Goal: Transaction & Acquisition: Purchase product/service

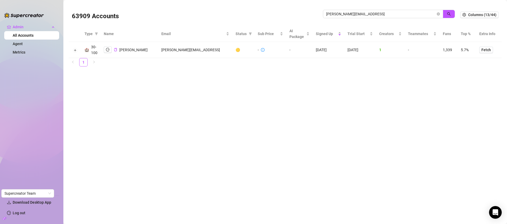
click at [355, 11] on input "david@greymatterdigital.ai" at bounding box center [381, 14] width 110 height 6
click at [354, 11] on input "david@greymatterdigital.ai" at bounding box center [381, 14] width 110 height 6
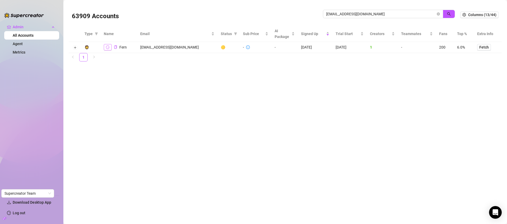
click at [104, 49] on button "button" at bounding box center [108, 47] width 8 height 6
click at [364, 14] on input "fernfairygoeswildvip@gmail.com" at bounding box center [381, 14] width 110 height 6
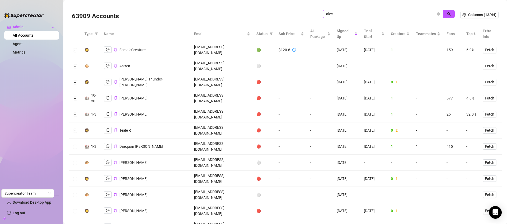
click at [349, 10] on span "alec" at bounding box center [383, 14] width 120 height 8
click at [349, 12] on input "alec" at bounding box center [381, 14] width 110 height 6
type input "cucu"
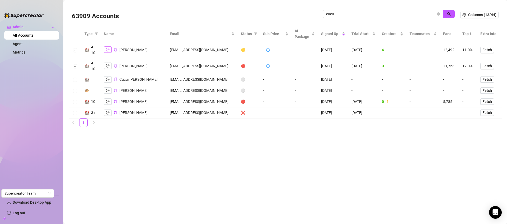
click at [105, 49] on button "button" at bounding box center [108, 49] width 8 height 6
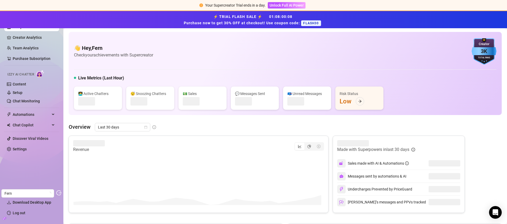
scroll to position [1, 0]
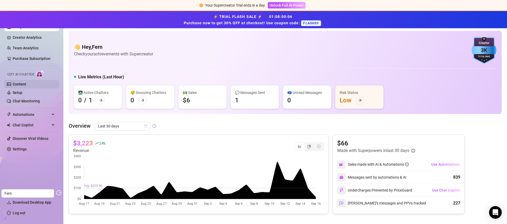
click at [26, 86] on link "Content" at bounding box center [19, 84] width 13 height 4
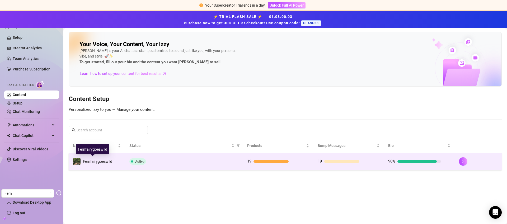
click at [107, 162] on span "Fernfairygoeswild" at bounding box center [97, 161] width 29 height 4
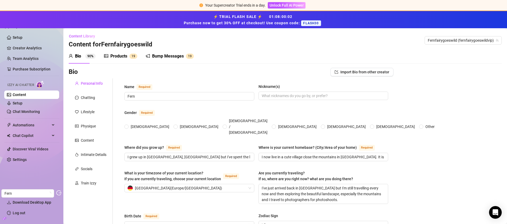
radio input "true"
type input "October 1st, 1980"
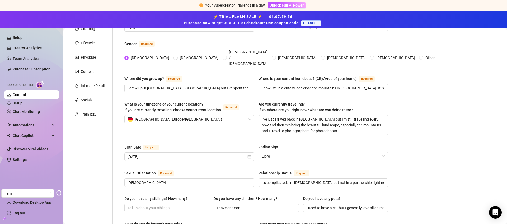
scroll to position [63, 0]
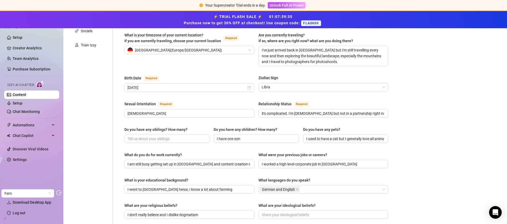
scroll to position [0, 0]
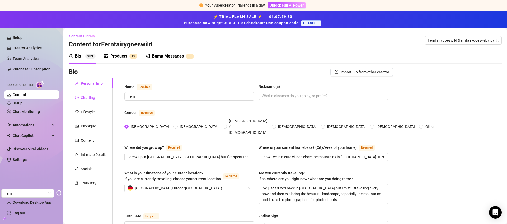
click at [93, 97] on div "Chatting" at bounding box center [88, 98] width 14 height 6
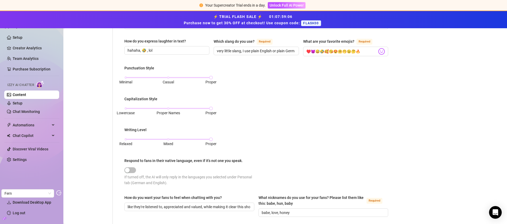
scroll to position [194, 0]
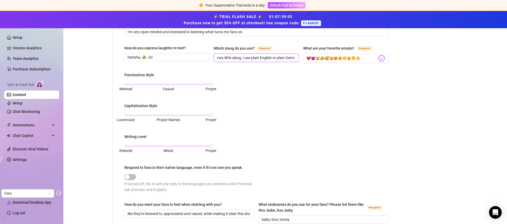
click at [286, 59] on input "very little slang, I use plain English or plain German mostly." at bounding box center [256, 58] width 78 height 6
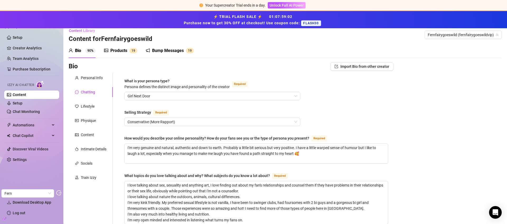
scroll to position [0, 0]
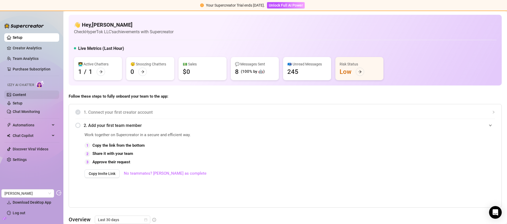
click at [26, 96] on link "Content" at bounding box center [19, 95] width 13 height 4
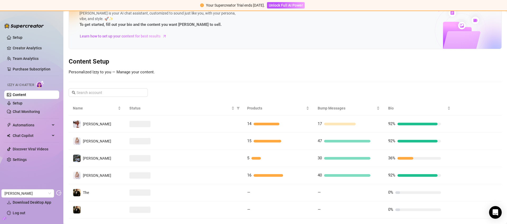
scroll to position [31, 0]
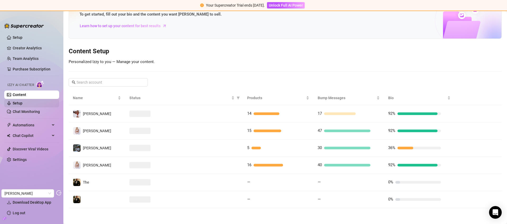
click at [20, 102] on link "Setup" at bounding box center [18, 103] width 10 height 4
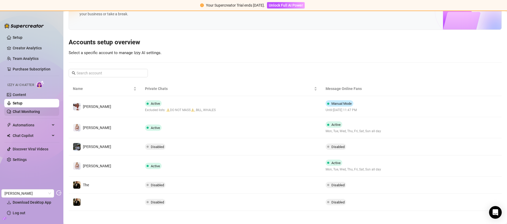
click at [31, 110] on link "Chat Monitoring" at bounding box center [26, 112] width 27 height 4
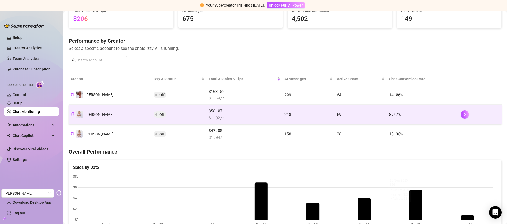
scroll to position [43, 0]
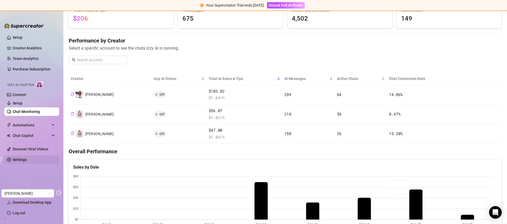
click at [27, 159] on link "Settings" at bounding box center [20, 160] width 14 height 4
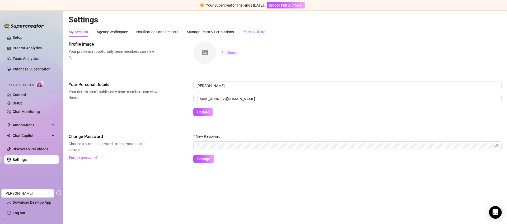
click at [255, 31] on div "Plans & Billing" at bounding box center [253, 32] width 23 height 6
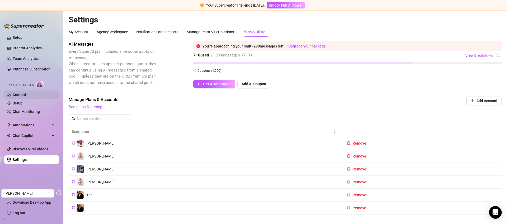
click at [26, 95] on link "Content" at bounding box center [19, 95] width 13 height 4
click at [20, 96] on link "Content" at bounding box center [19, 95] width 13 height 4
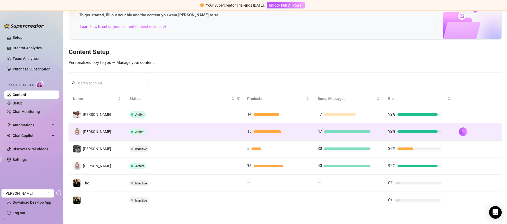
scroll to position [31, 0]
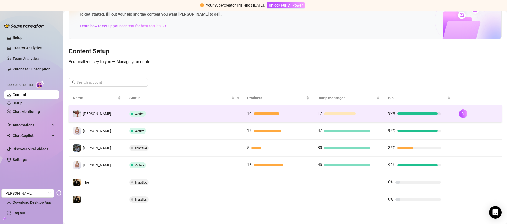
click at [226, 117] on td "Active" at bounding box center [184, 113] width 118 height 17
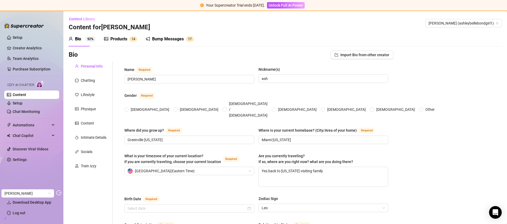
type input "[PERSON_NAME]"
type input "ash"
type input "Greenville [US_STATE]"
type input "Miami [US_STATE]"
type textarea "Yes back to [US_STATE] visiting family"
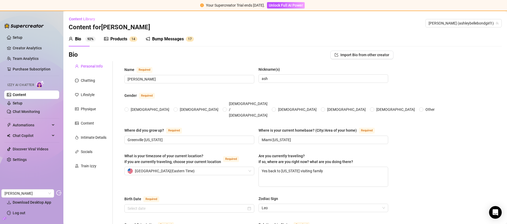
type input "[DEMOGRAPHIC_DATA]"
type input "single"
type input "6"
type input "0"
type input "1"
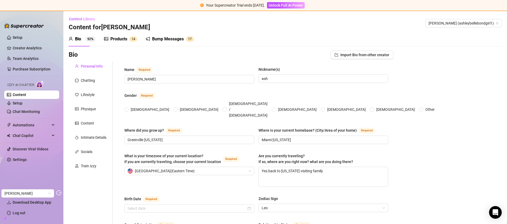
type input "Receptionist"
type input "model"
type input "college"
type input "[DEMOGRAPHIC_DATA]"
type textarea "I dream of driving a g63 mercedes having a jet and building a superfan base"
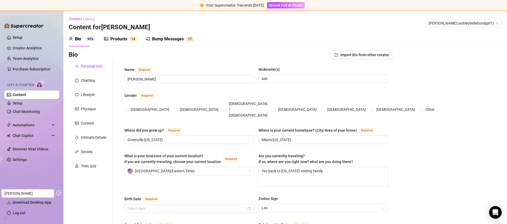
type textarea "I bump into objects when i drive my jeep."
type textarea "i am really good at telling you what to do"
type textarea "i like [PERSON_NAME] sex"
radio input "true"
type input "[DATE]"
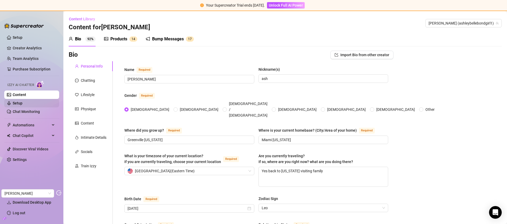
click at [22, 103] on link "Setup" at bounding box center [18, 103] width 10 height 4
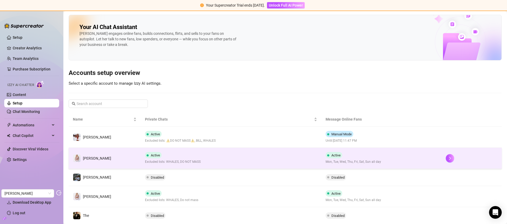
click at [269, 159] on td "Active Excluded lists: WHALES, DO NOT MASS" at bounding box center [231, 158] width 180 height 21
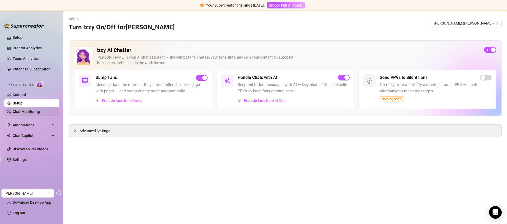
click at [25, 111] on link "Chat Monitoring" at bounding box center [26, 112] width 27 height 4
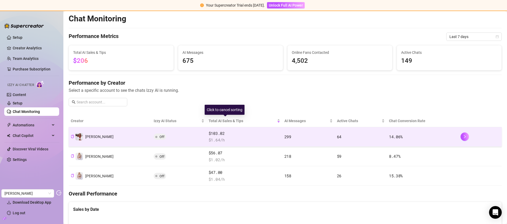
scroll to position [25, 0]
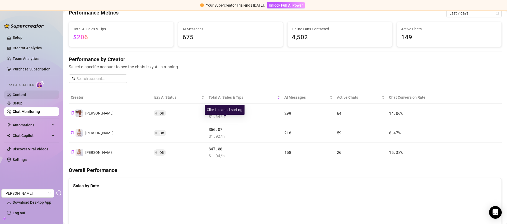
click at [25, 94] on link "Content" at bounding box center [19, 95] width 13 height 4
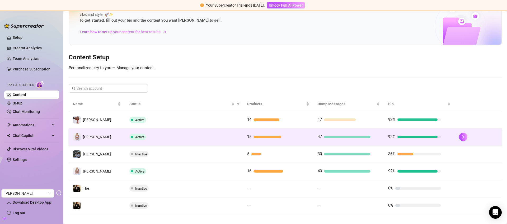
click at [231, 132] on td "Active" at bounding box center [184, 137] width 118 height 17
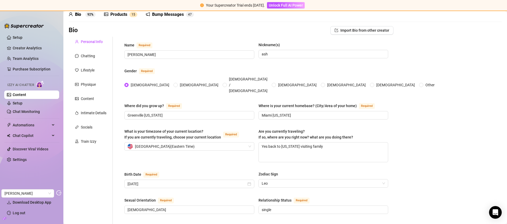
click at [119, 15] on div "Products" at bounding box center [118, 14] width 17 height 6
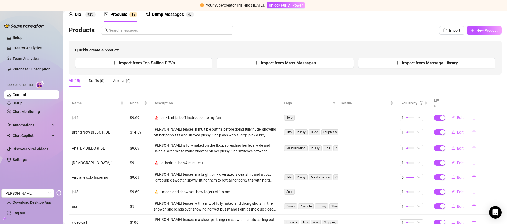
scroll to position [88, 0]
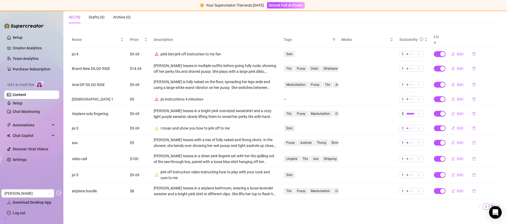
click at [489, 204] on link "2" at bounding box center [492, 207] width 6 height 6
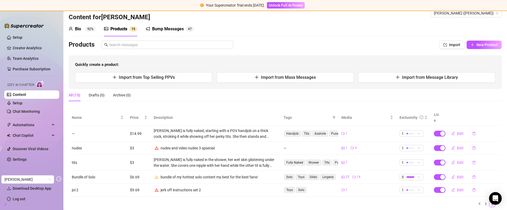
scroll to position [0, 0]
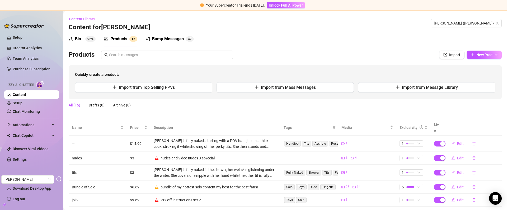
click at [82, 38] on div "Bio 92%" at bounding box center [82, 39] width 27 height 6
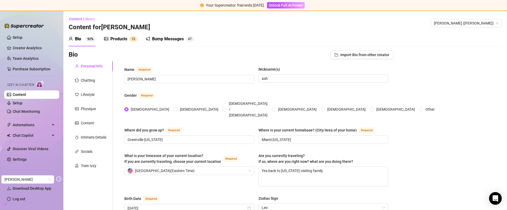
click at [115, 39] on div "Products" at bounding box center [118, 39] width 17 height 6
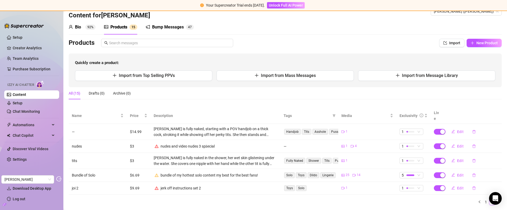
scroll to position [21, 0]
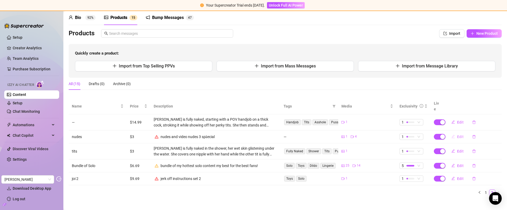
click at [458, 135] on span "Edit" at bounding box center [460, 137] width 7 height 4
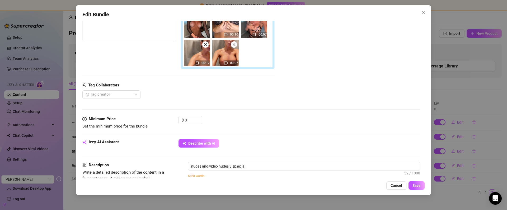
scroll to position [98, 0]
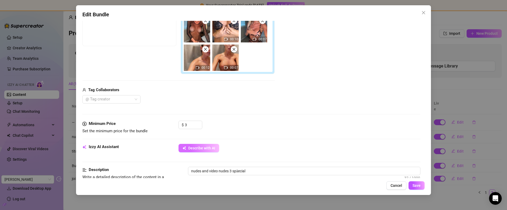
click at [196, 147] on span "Describe with AI" at bounding box center [201, 148] width 27 height 4
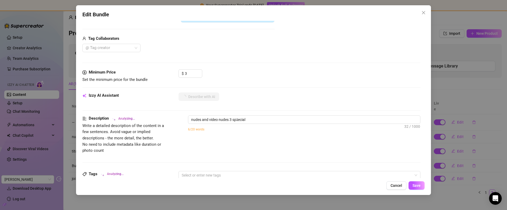
scroll to position [148, 0]
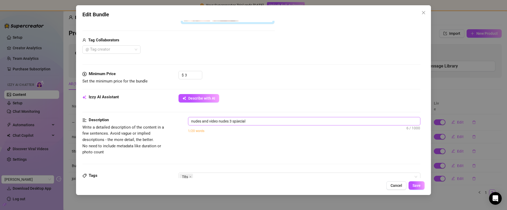
type textarea "[PERSON_NAME]"
type textarea "[PERSON_NAME] teases in"
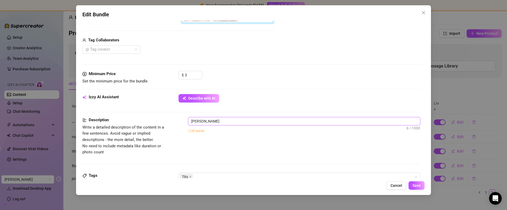
type textarea "[PERSON_NAME] teases in"
type textarea "[PERSON_NAME] teases in a"
type textarea "[PERSON_NAME] teases in a sheer"
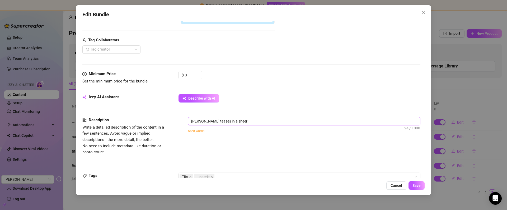
type textarea "[PERSON_NAME] teases in a sheer black"
type textarea "[PERSON_NAME] teases in a sheer black fishnet"
type textarea "[PERSON_NAME] teases in a sheer black fishnet bodysuit"
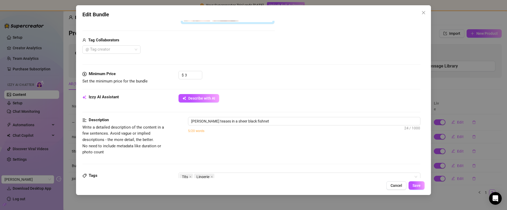
type textarea "[PERSON_NAME] teases in a sheer black fishnet bodysuit"
type textarea "[PERSON_NAME] teases in a sheer black fishnet bodysuit with"
type textarea "[PERSON_NAME] teases in a sheer black fishnet bodysuit with her"
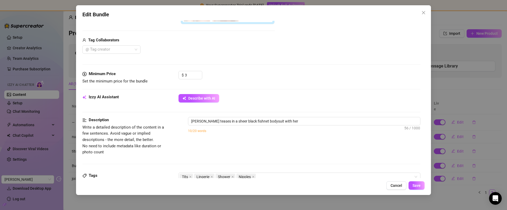
type textarea "[PERSON_NAME] teases in a sheer black fishnet bodysuit with her hard"
type textarea "[PERSON_NAME] teases in a sheer black fishnet bodysuit with her hard nipples"
type textarea "[PERSON_NAME] teases in a sheer black fishnet bodysuit with her hard nipples po…"
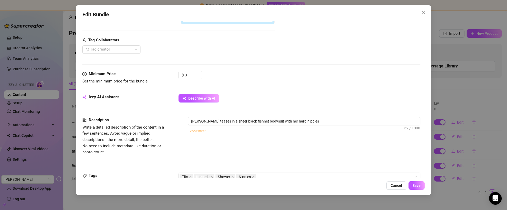
type textarea "[PERSON_NAME] teases in a sheer black fishnet bodysuit with her hard nipples po…"
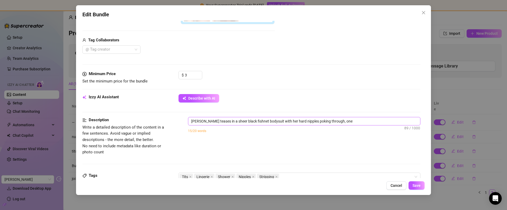
type textarea "[PERSON_NAME] teases in a sheer black fishnet bodysuit with her hard nipples po…"
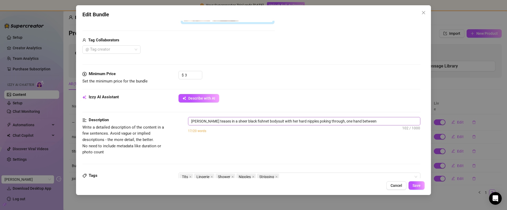
type textarea "[PERSON_NAME] teases in a sheer black fishnet bodysuit with her hard nipples po…"
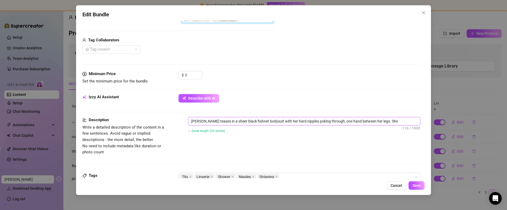
type textarea "[PERSON_NAME] teases in a sheer black fishnet bodysuit with her hard nipples po…"
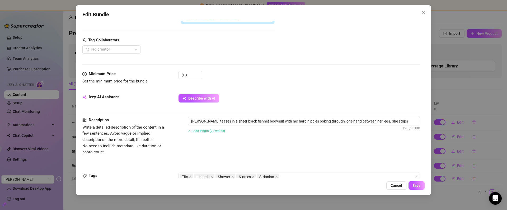
type textarea "[PERSON_NAME] teases in a sheer black fishnet bodysuit with her hard nipples po…"
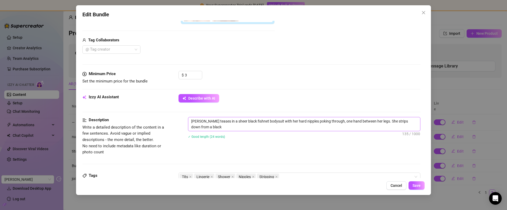
type textarea "[PERSON_NAME] teases in a sheer black fishnet bodysuit with her hard nipples po…"
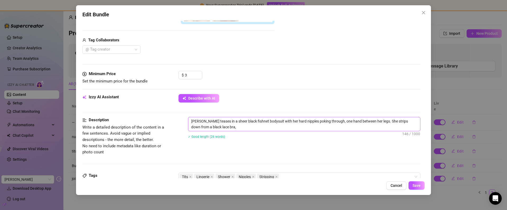
type textarea "[PERSON_NAME] teases in a sheer black fishnet bodysuit with her hard nipples po…"
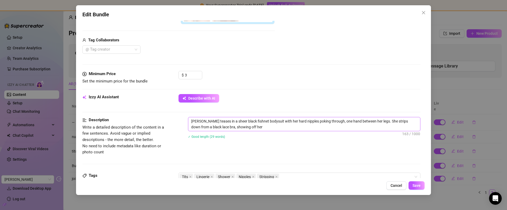
type textarea "[PERSON_NAME] teases in a sheer black fishnet bodysuit with her hard nipples po…"
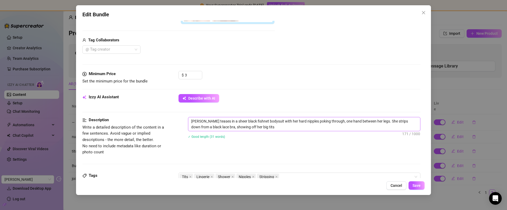
type textarea "[PERSON_NAME] teases in a sheer black fishnet bodysuit with her hard nipples po…"
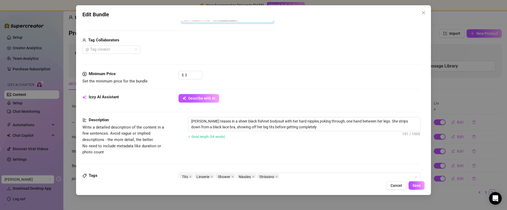
type textarea "[PERSON_NAME] teases in a sheer black fishnet bodysuit with her hard nipples po…"
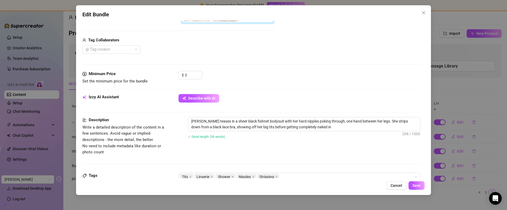
type textarea "[PERSON_NAME] teases in a sheer black fishnet bodysuit with her hard nipples po…"
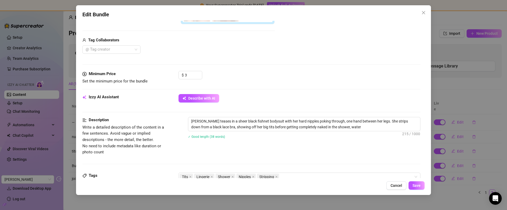
type textarea "[PERSON_NAME] teases in a sheer black fishnet bodysuit with her hard nipples po…"
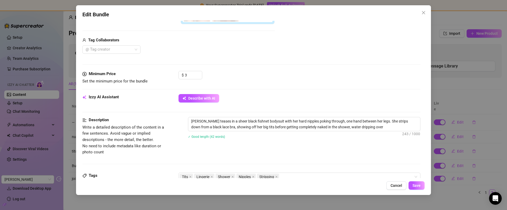
type textarea "[PERSON_NAME] teases in a sheer black fishnet bodysuit with her hard nipples po…"
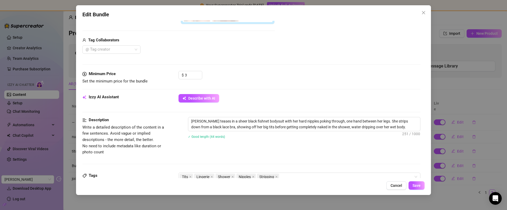
type textarea "[PERSON_NAME] teases in a sheer black fishnet bodysuit with her hard nipples po…"
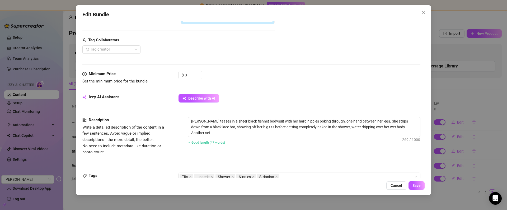
type textarea "[PERSON_NAME] teases in a sheer black fishnet bodysuit with her hard nipples po…"
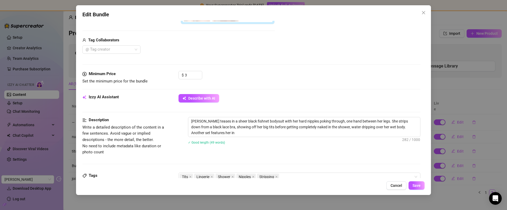
type textarea "[PERSON_NAME] teases in a sheer black fishnet bodysuit with her hard nipples po…"
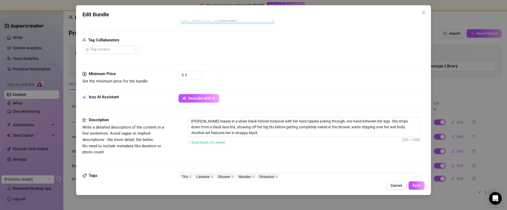
type textarea "[PERSON_NAME] teases in a sheer black fishnet bodysuit with her hard nipples po…"
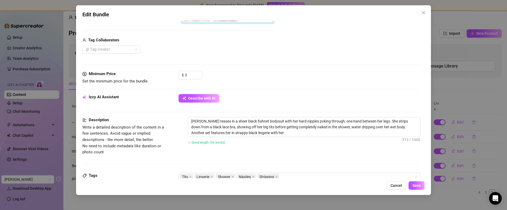
type textarea "[PERSON_NAME] teases in a sheer black fishnet bodysuit with her hard nipples po…"
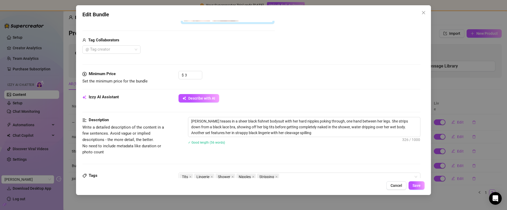
type textarea "[PERSON_NAME] teases in a sheer black fishnet bodysuit with her hard nipples po…"
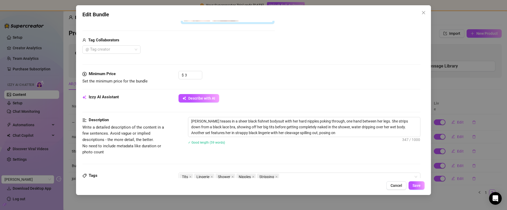
type textarea "[PERSON_NAME] teases in a sheer black fishnet bodysuit with her hard nipples po…"
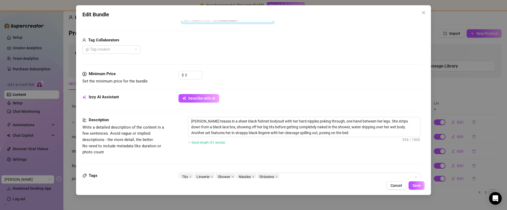
type textarea "[PERSON_NAME] teases in a sheer black fishnet bodysuit with her hard nipples po…"
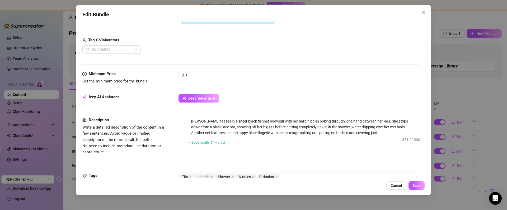
type textarea "[PERSON_NAME] teases in a sheer black fishnet bodysuit with her hard nipples po…"
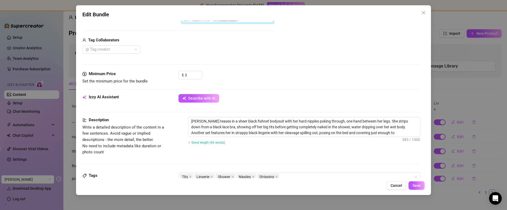
type textarea "[PERSON_NAME] teases in a sheer black fishnet bodysuit with her hard nipples po…"
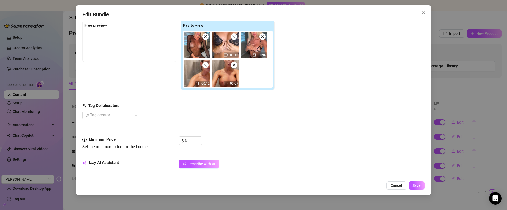
scroll to position [83, 0]
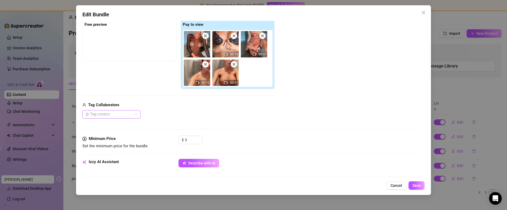
click at [123, 117] on div at bounding box center [108, 114] width 50 height 7
click at [169, 113] on div "@ Tag creator" at bounding box center [178, 114] width 192 height 8
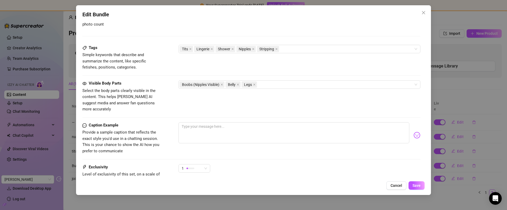
scroll to position [277, 0]
drag, startPoint x: 125, startPoint y: 119, endPoint x: 87, endPoint y: 119, distance: 38.3
click at [87, 122] on div "Caption Example" at bounding box center [121, 125] width 79 height 6
drag, startPoint x: 202, startPoint y: 120, endPoint x: 223, endPoint y: 128, distance: 22.6
click at [202, 122] on textarea at bounding box center [293, 132] width 231 height 21
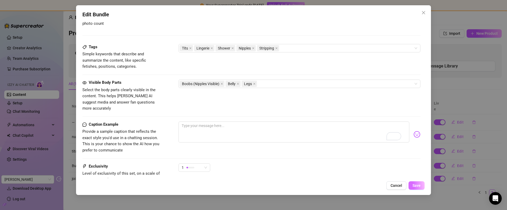
click at [414, 185] on span "Save" at bounding box center [416, 186] width 8 height 4
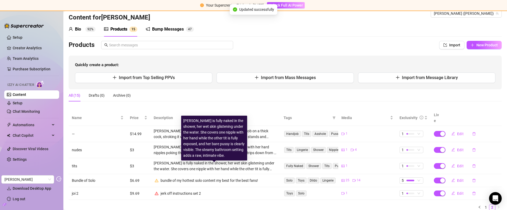
scroll to position [11, 0]
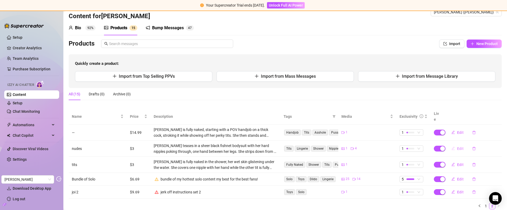
click at [459, 147] on span "Edit" at bounding box center [460, 149] width 7 height 4
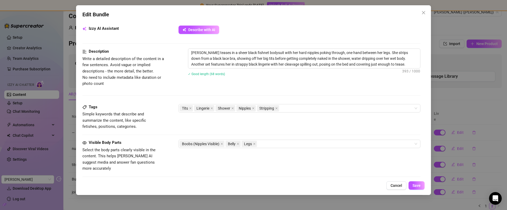
scroll to position [272, 0]
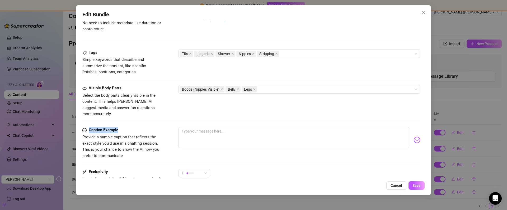
drag, startPoint x: 123, startPoint y: 123, endPoint x: 106, endPoint y: 122, distance: 17.7
click at [89, 127] on div "Caption Example" at bounding box center [121, 130] width 79 height 6
click at [184, 127] on textarea at bounding box center [293, 137] width 231 height 21
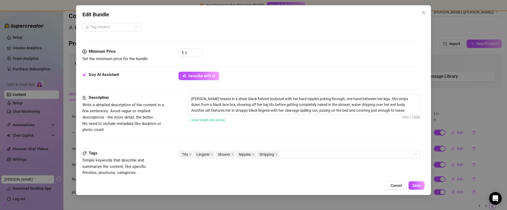
scroll to position [161, 0]
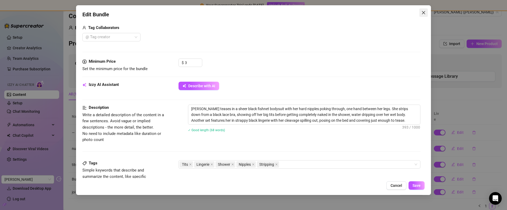
click at [422, 14] on icon "close" at bounding box center [423, 13] width 4 height 4
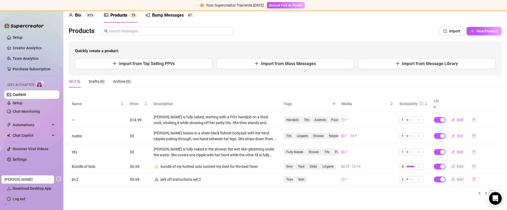
scroll to position [25, 0]
click at [483, 190] on link "1" at bounding box center [486, 193] width 6 height 6
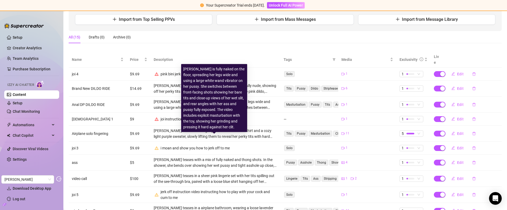
scroll to position [102, 0]
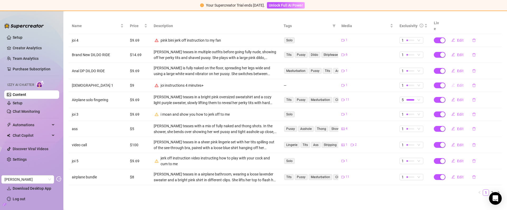
click at [458, 83] on span "Edit" at bounding box center [460, 85] width 7 height 4
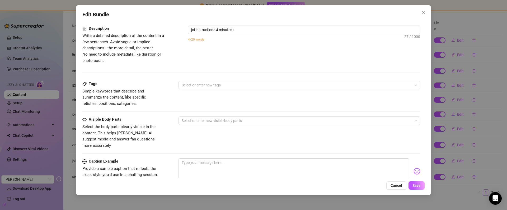
scroll to position [185, 0]
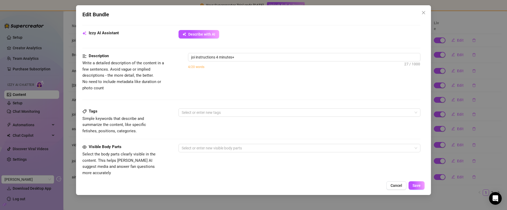
drag, startPoint x: 415, startPoint y: 64, endPoint x: 409, endPoint y: 64, distance: 6.1
click at [409, 64] on div "Account [PERSON_NAME] (@[PERSON_NAME]) Name Name is for your internal organizat…" at bounding box center [253, 100] width 342 height 158
drag, startPoint x: 189, startPoint y: 56, endPoint x: 241, endPoint y: 57, distance: 51.7
click at [241, 56] on textarea "joi instructions 4 minutes+" at bounding box center [304, 57] width 232 height 8
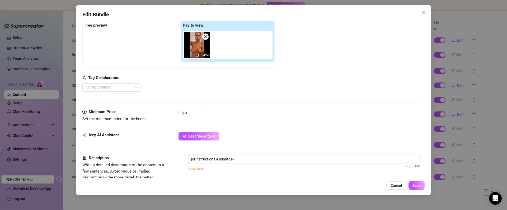
scroll to position [87, 0]
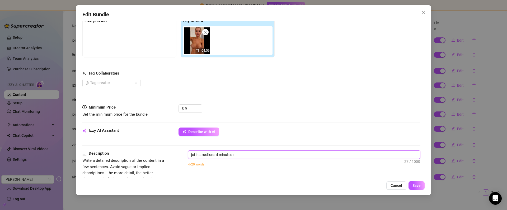
click at [262, 154] on textarea "joi instructions 4 minutes+" at bounding box center [304, 155] width 232 height 8
click at [424, 9] on button "Close" at bounding box center [423, 12] width 8 height 8
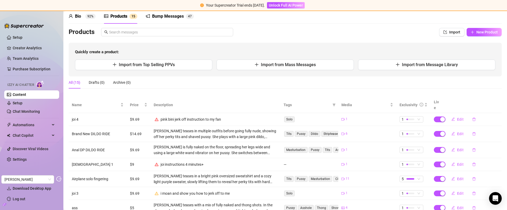
scroll to position [15, 0]
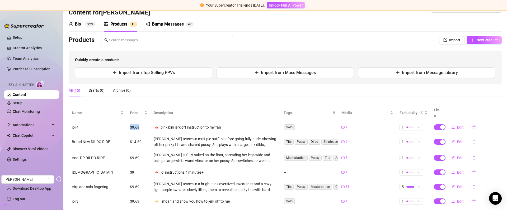
drag, startPoint x: 140, startPoint y: 123, endPoint x: 129, endPoint y: 122, distance: 11.7
click at [129, 122] on td "$9.69" at bounding box center [139, 127] width 24 height 13
click at [457, 125] on span "Edit" at bounding box center [460, 127] width 7 height 4
type textarea "Type your message here..."
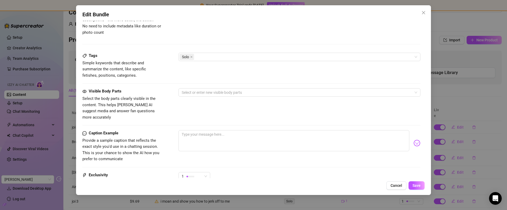
scroll to position [241, 0]
click at [425, 12] on span "Close" at bounding box center [423, 13] width 8 height 4
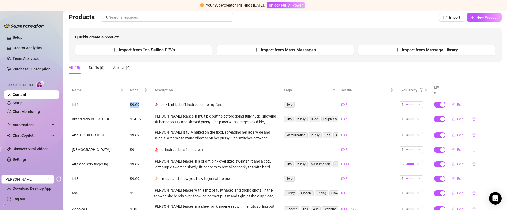
scroll to position [54, 0]
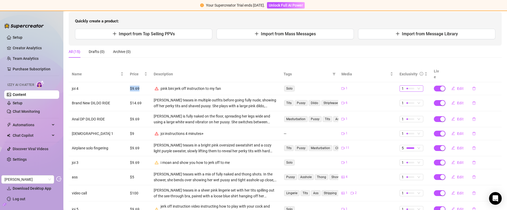
click at [410, 85] on div "1" at bounding box center [411, 88] width 24 height 6
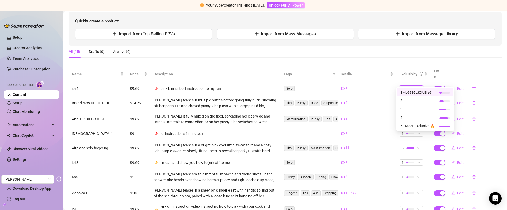
click at [379, 49] on div "All (15) Drafts (0) Archive (0)" at bounding box center [285, 52] width 433 height 12
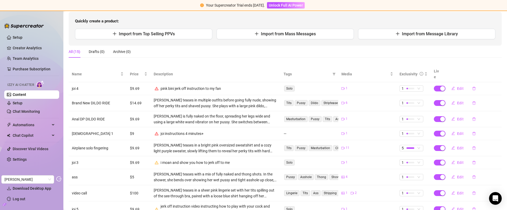
click at [28, 154] on ul "Setup Creator Analytics Team Analytics Purchase Subscription Izzy AI Chatter Co…" at bounding box center [31, 105] width 55 height 148
click at [27, 158] on link "Settings" at bounding box center [20, 160] width 14 height 4
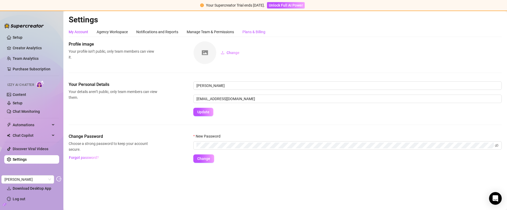
click at [262, 31] on div "Plans & Billing" at bounding box center [253, 32] width 23 height 6
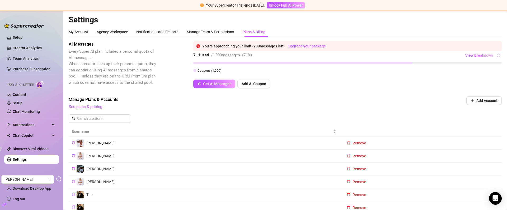
click at [215, 56] on div "711 used / 1,000 messages ( 71 %)" at bounding box center [222, 55] width 59 height 6
drag, startPoint x: 213, startPoint y: 56, endPoint x: 221, endPoint y: 56, distance: 7.4
click at [221, 56] on span "/ 1,000 messages" at bounding box center [225, 55] width 29 height 5
drag, startPoint x: 188, startPoint y: 55, endPoint x: 209, endPoint y: 55, distance: 20.6
click at [209, 55] on div "AI Messages Every Super AI plan includes a personal quota of AI messages. When …" at bounding box center [285, 64] width 433 height 47
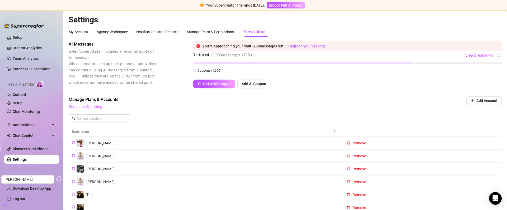
click at [89, 107] on link "See plans & pricing" at bounding box center [86, 106] width 34 height 5
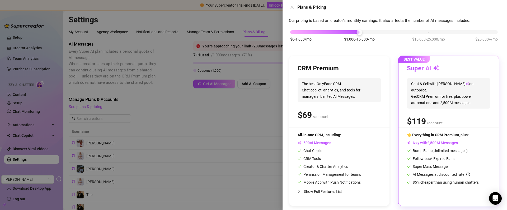
scroll to position [23, 0]
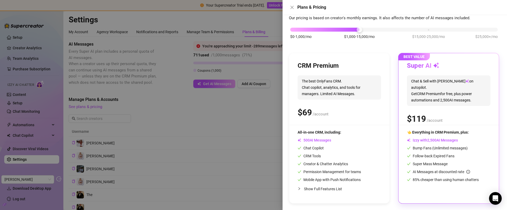
drag, startPoint x: 462, startPoint y: 141, endPoint x: 413, endPoint y: 143, distance: 48.6
click at [413, 143] on div "Izzy with AI Messages" at bounding box center [448, 140] width 83 height 6
drag, startPoint x: 482, startPoint y: 149, endPoint x: 486, endPoint y: 148, distance: 4.6
click at [486, 148] on div "Bump Fans (Unlimited messages)" at bounding box center [448, 148] width 83 height 6
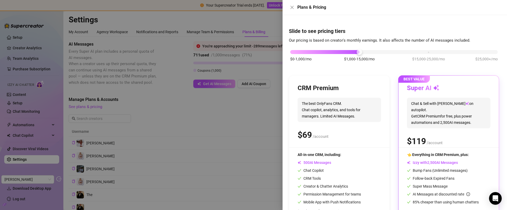
scroll to position [0, 0]
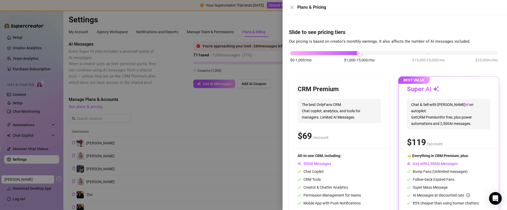
click at [427, 52] on div "$0-1,000/mo $1,000-15,000/mo $15,000-25,000/mo $25,000+/mo" at bounding box center [393, 51] width 207 height 3
drag, startPoint x: 465, startPoint y: 164, endPoint x: 469, endPoint y: 167, distance: 4.8
click at [469, 167] on div "👈 Everything in CRM Premium, plus: Izzy with AI Messages Bump Fans (Unlimited m…" at bounding box center [448, 179] width 83 height 53
click at [291, 7] on icon "close" at bounding box center [292, 7] width 4 height 4
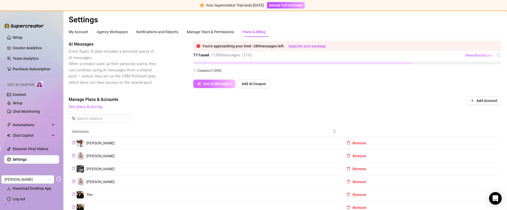
click at [219, 84] on span "Get AI Messages" at bounding box center [217, 84] width 28 height 4
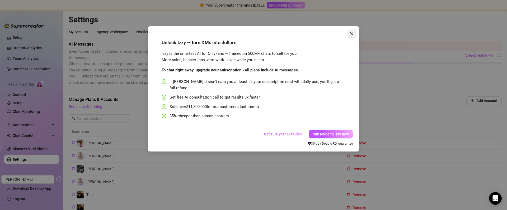
click at [350, 35] on icon "close" at bounding box center [351, 34] width 4 height 4
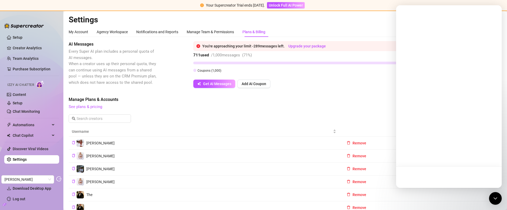
click at [363, 38] on div "My Account Agency Workspace Notifications and Reports Manage Team & Permissions…" at bounding box center [285, 121] width 433 height 188
click at [498, 200] on icon "Open Intercom Messenger" at bounding box center [495, 198] width 7 height 7
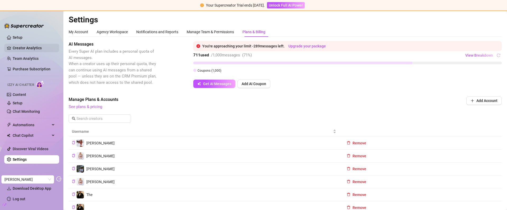
click at [31, 46] on link "Creator Analytics" at bounding box center [34, 48] width 42 height 8
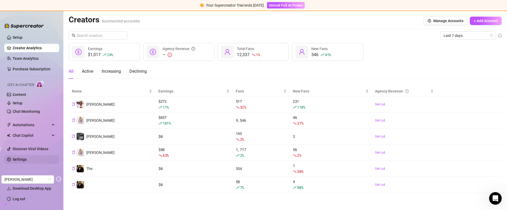
click at [18, 161] on link "Settings" at bounding box center [20, 160] width 14 height 4
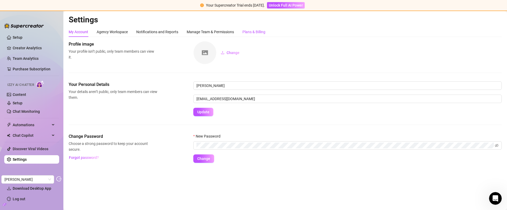
click at [260, 31] on div "Plans & Billing" at bounding box center [253, 32] width 23 height 6
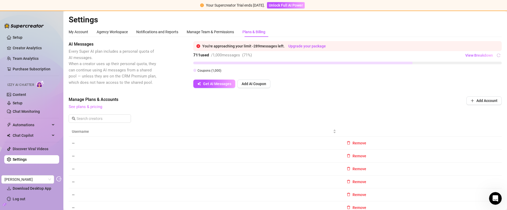
click at [79, 107] on link "See plans & pricing" at bounding box center [86, 106] width 34 height 5
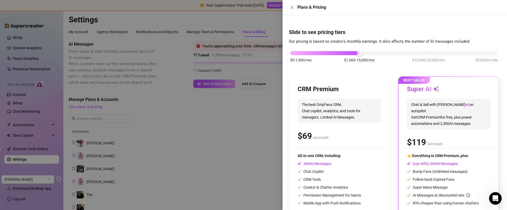
click at [294, 53] on div "$0-1,000/mo $1,000-15,000/mo $15,000-25,000/mo $25,000+/mo" at bounding box center [393, 51] width 207 height 3
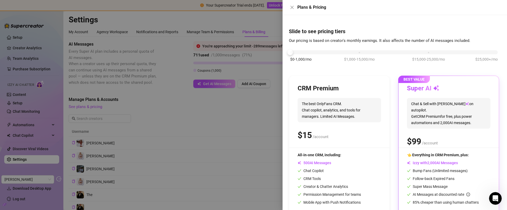
scroll to position [1, 0]
drag, startPoint x: 462, startPoint y: 165, endPoint x: 466, endPoint y: 161, distance: 5.0
click at [466, 161] on div "Izzy with AI Messages" at bounding box center [448, 163] width 83 height 6
drag, startPoint x: 333, startPoint y: 136, endPoint x: 299, endPoint y: 134, distance: 33.9
click at [299, 134] on div "$ /account" at bounding box center [338, 135] width 83 height 13
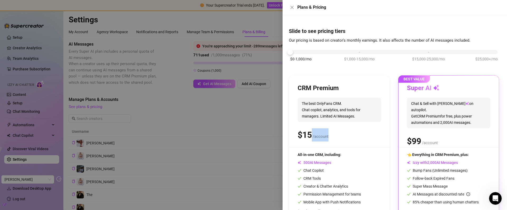
click at [361, 52] on div "$0-1,000/mo $1,000-15,000/mo $15,000-25,000/mo $25,000+/mo" at bounding box center [393, 50] width 207 height 3
drag, startPoint x: 344, startPoint y: 61, endPoint x: 373, endPoint y: 61, distance: 28.8
click at [373, 61] on span "$1,000-15,000/mo" at bounding box center [359, 59] width 31 height 6
click at [294, 52] on div "$0-1,000/mo $1,000-15,000/mo $15,000-25,000/mo $25,000+/mo" at bounding box center [393, 50] width 207 height 3
click at [345, 142] on div "CRM Premium The best OnlyFans CRM. Chat copilot, analytics, and tools for manag…" at bounding box center [338, 115] width 83 height 63
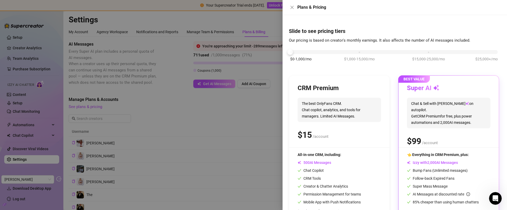
drag, startPoint x: 334, startPoint y: 163, endPoint x: 305, endPoint y: 163, distance: 29.8
click at [305, 163] on div "AI Messages" at bounding box center [328, 163] width 63 height 6
